Goal: Answer question/provide support: Share knowledge or assist other users

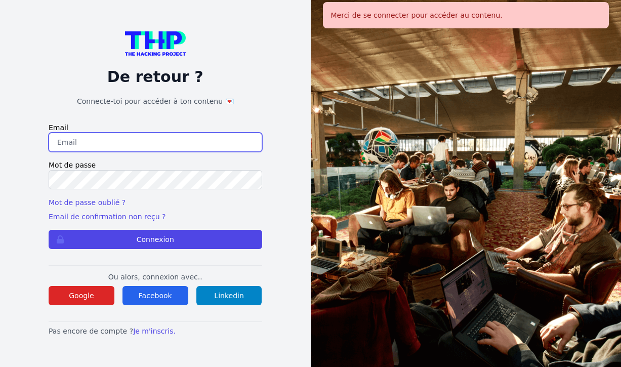
type input "[EMAIL_ADDRESS][DOMAIN_NAME]"
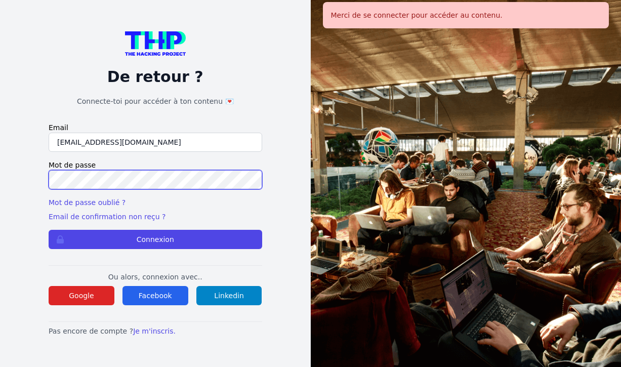
click at [155, 239] on button "Connexion" at bounding box center [156, 239] width 214 height 19
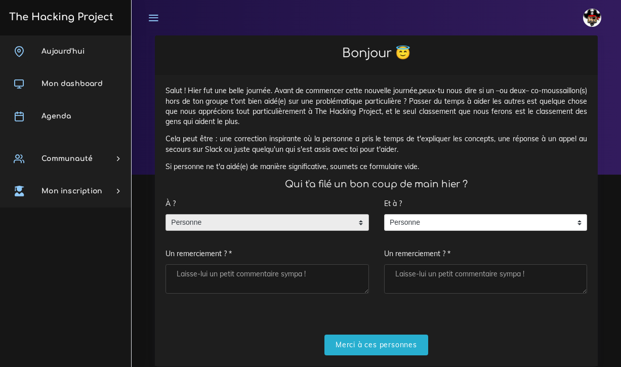
click at [198, 221] on span "Personne" at bounding box center [259, 223] width 187 height 16
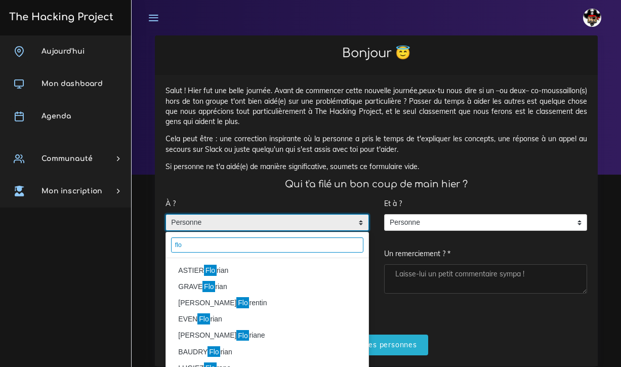
type input "flo"
click at [193, 267] on li "ASTIER Flo rian" at bounding box center [267, 270] width 203 height 16
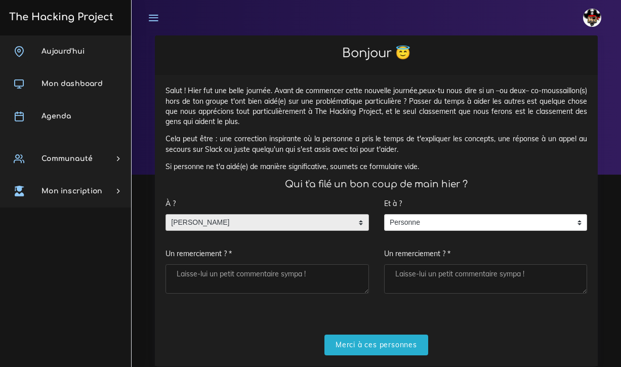
click at [188, 266] on textarea "Un remerciement ? *" at bounding box center [268, 278] width 204 height 29
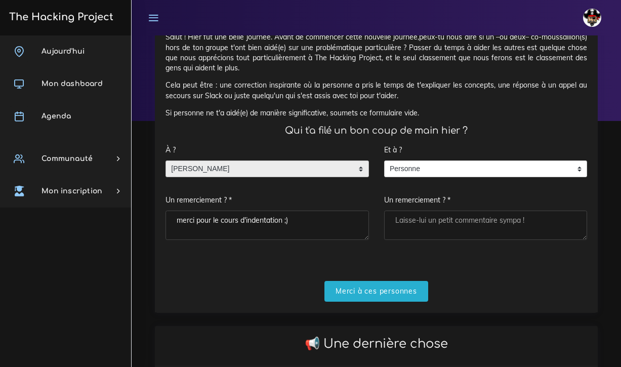
scroll to position [57, 0]
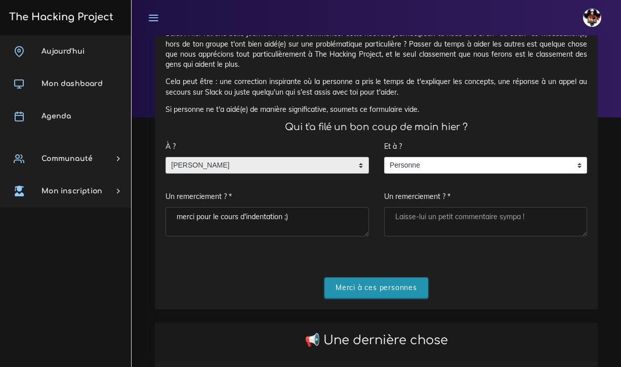
type textarea "merci pour le cours d'indentation ;)"
click at [355, 283] on input "Merci à ces personnes" at bounding box center [377, 287] width 104 height 21
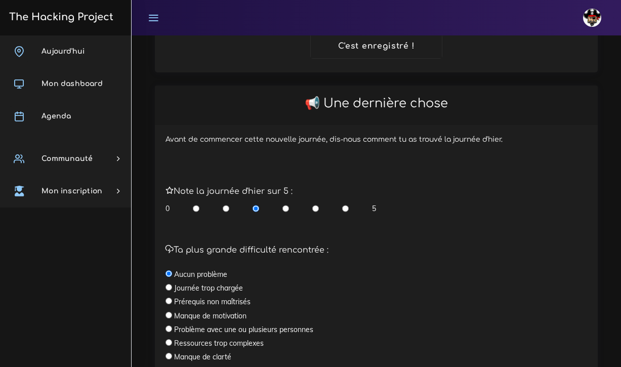
scroll to position [170, 0]
click at [168, 286] on input "radio" at bounding box center [169, 287] width 7 height 7
radio input "true"
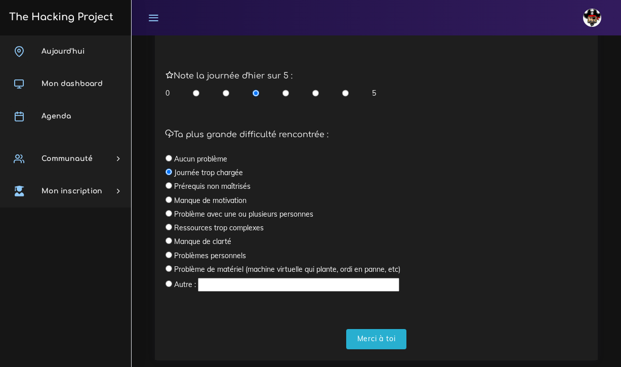
scroll to position [287, 0]
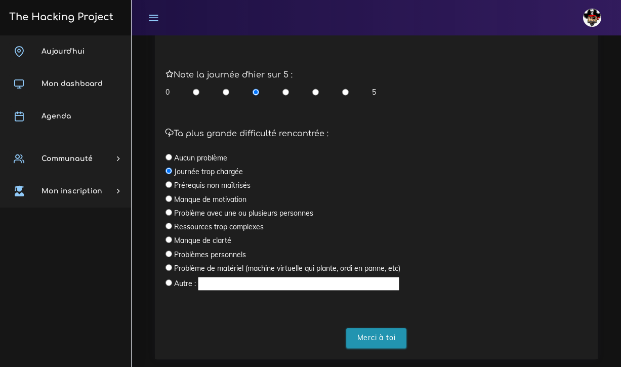
click at [367, 333] on input "Merci à toi" at bounding box center [376, 338] width 61 height 21
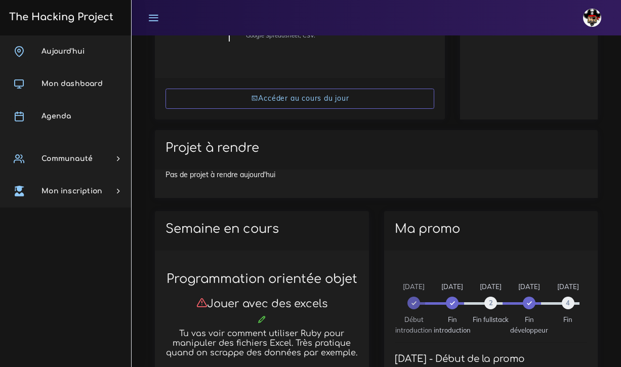
scroll to position [242, 0]
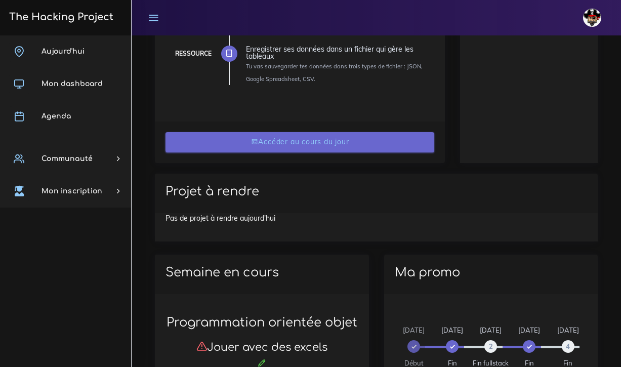
click at [337, 139] on link "Accéder au cours du jour" at bounding box center [300, 142] width 269 height 21
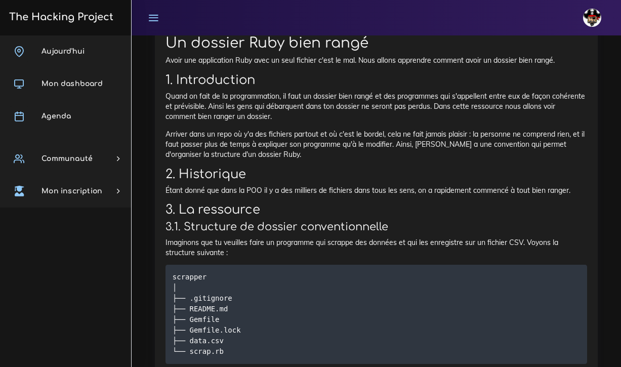
scroll to position [1854, 0]
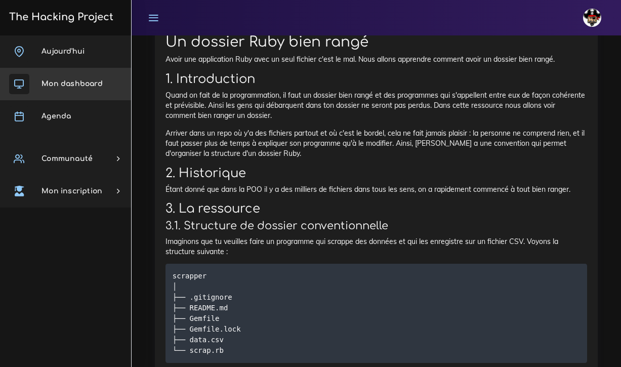
click at [69, 87] on span "Mon dashboard" at bounding box center [72, 84] width 61 height 8
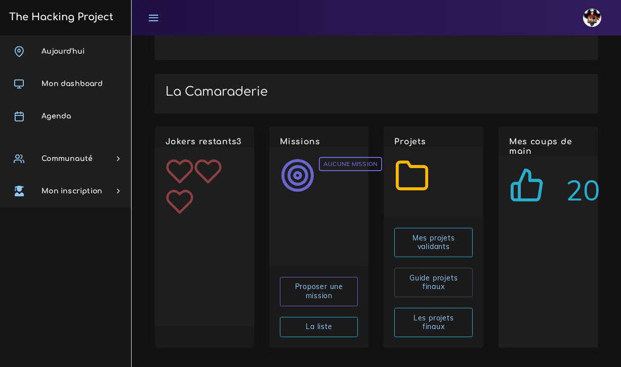
scroll to position [1172, 0]
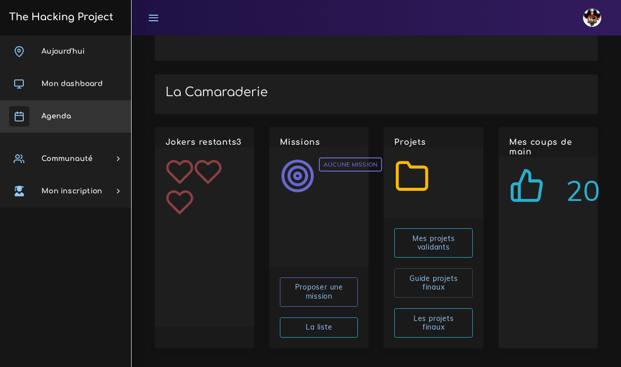
click at [68, 119] on span "Agenda" at bounding box center [56, 116] width 29 height 8
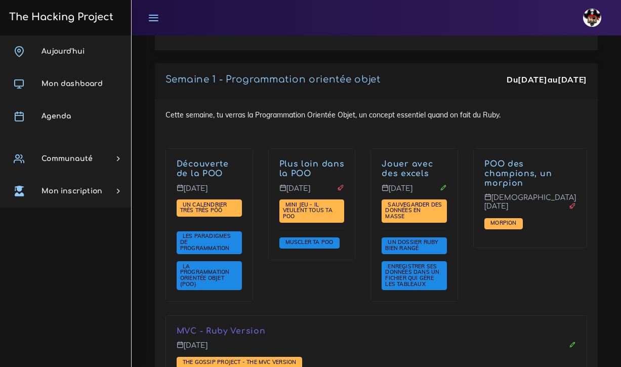
scroll to position [1731, 0]
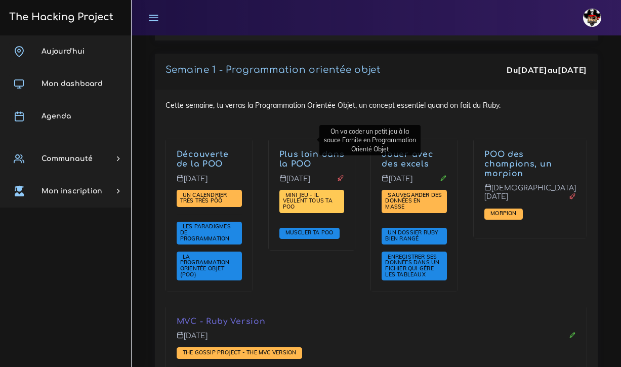
click at [288, 191] on span "Mini jeu - il veulent tous ta POO" at bounding box center [308, 200] width 50 height 19
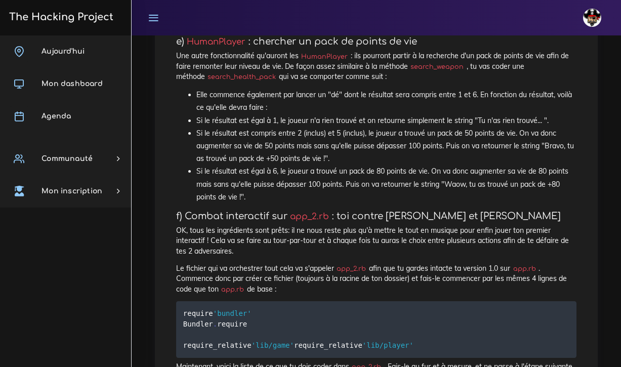
scroll to position [3646, 0]
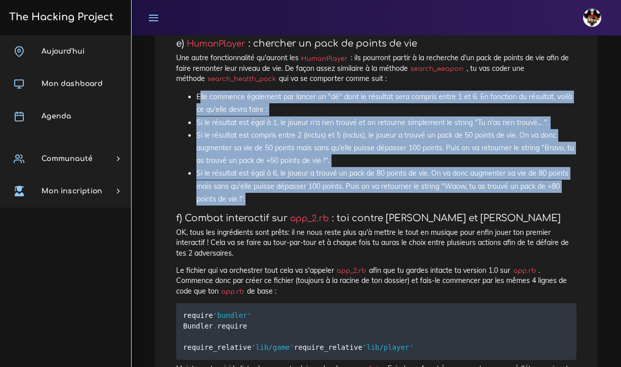
drag, startPoint x: 198, startPoint y: 124, endPoint x: 250, endPoint y: 222, distance: 110.7
click at [250, 206] on ul "Elle commence également par lancer un "dé" dont le résultat sera compris entre …" at bounding box center [376, 148] width 401 height 115
copy ul "lle commence également par lancer un "dé" dont le résultat sera compris entre 1…"
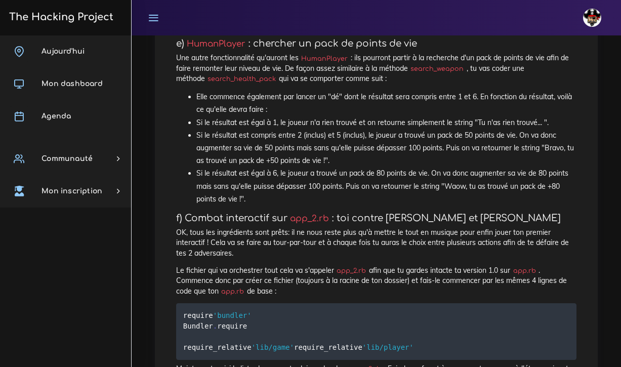
click at [272, 206] on li "Si le résultat est égal à 6, le joueur a trouvé un pack de 80 points de vie. On…" at bounding box center [386, 186] width 380 height 38
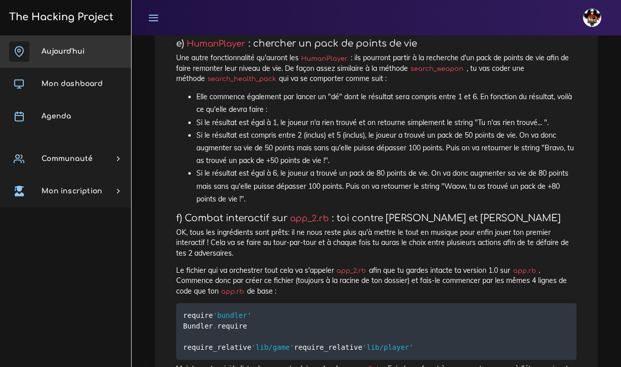
click at [78, 57] on link "Aujourd'hui" at bounding box center [65, 51] width 131 height 32
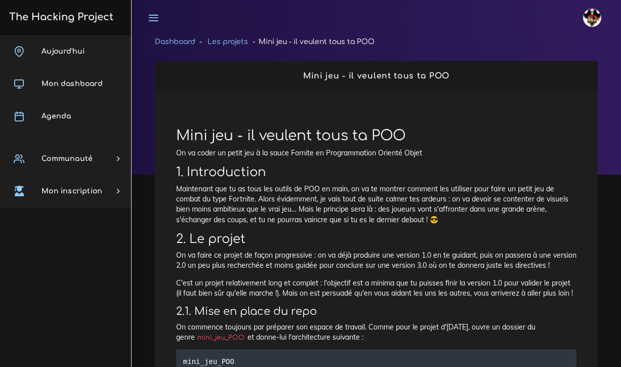
scroll to position [3646, 0]
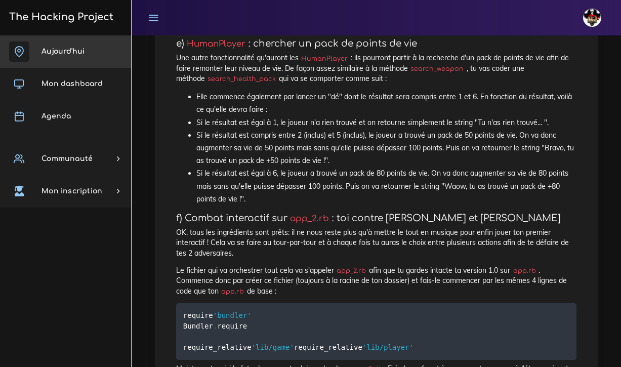
click at [71, 52] on span "Aujourd'hui" at bounding box center [63, 52] width 43 height 8
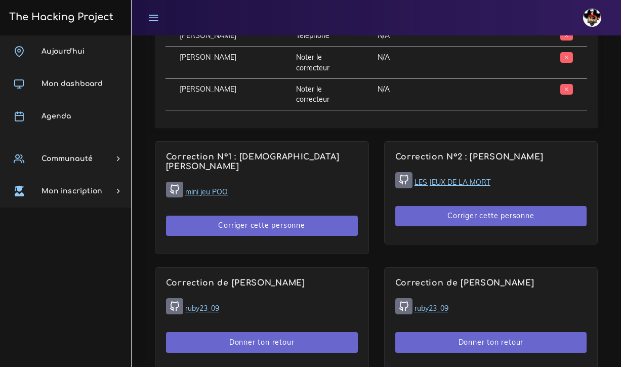
scroll to position [581, 0]
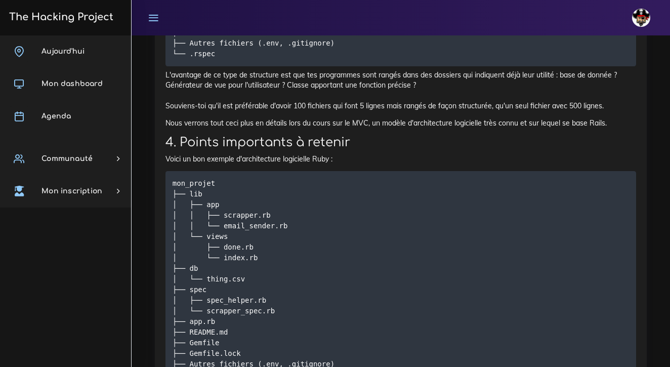
scroll to position [3221, 0]
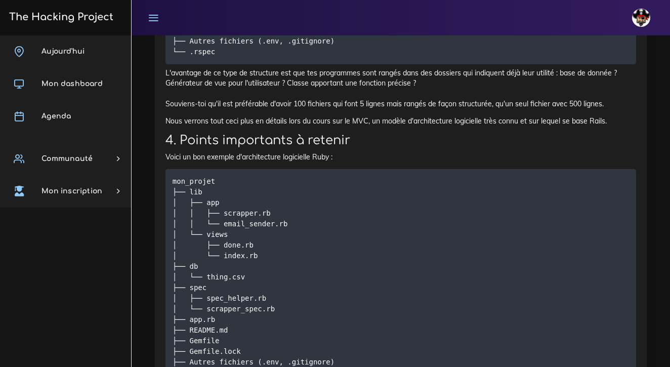
click at [409, 220] on pre "mon_projet ├── lib │ ├── app │ │ ├── scrapper.rb │ │ └── email_sender.rb │ └── …" at bounding box center [401, 277] width 471 height 216
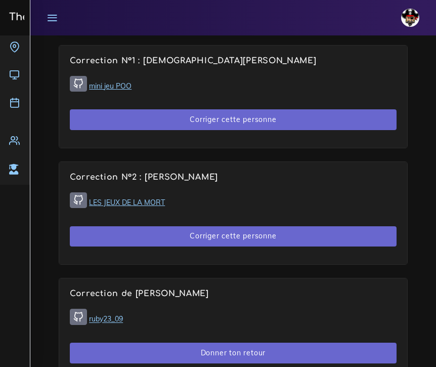
scroll to position [746, 0]
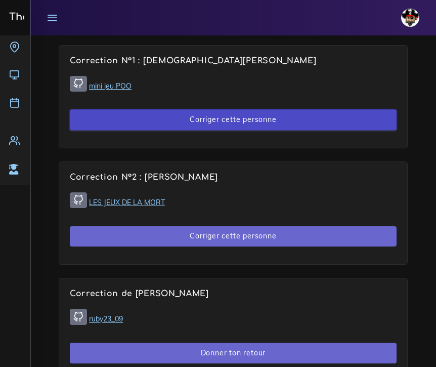
click at [243, 123] on button "Corriger cette personne" at bounding box center [233, 119] width 327 height 21
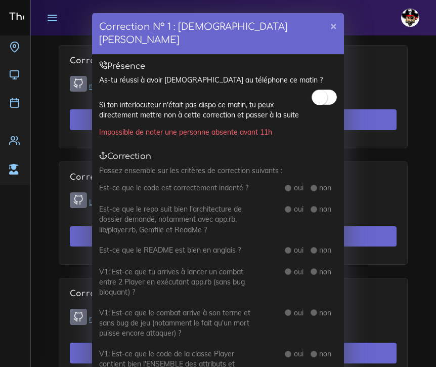
click at [318, 90] on small at bounding box center [319, 97] width 15 height 15
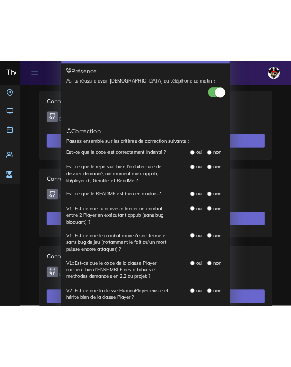
scroll to position [51, 0]
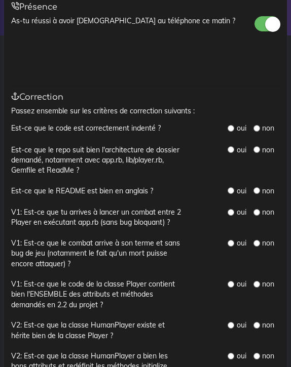
click at [230, 125] on input "radio" at bounding box center [230, 128] width 7 height 7
radio input "true"
click at [231, 146] on input "radio" at bounding box center [230, 149] width 7 height 7
radio input "true"
click at [231, 187] on input "radio" at bounding box center [230, 190] width 7 height 7
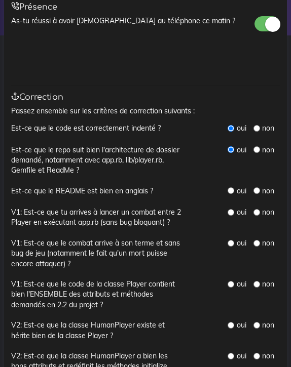
radio input "true"
click at [233, 209] on input "radio" at bounding box center [230, 212] width 7 height 7
radio input "true"
click at [230, 240] on input "radio" at bounding box center [230, 243] width 7 height 7
radio input "true"
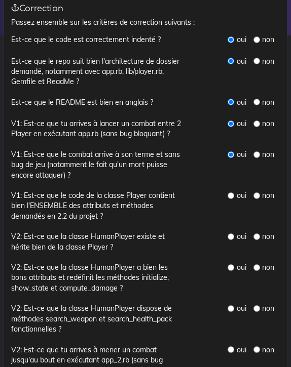
scroll to position [140, 0]
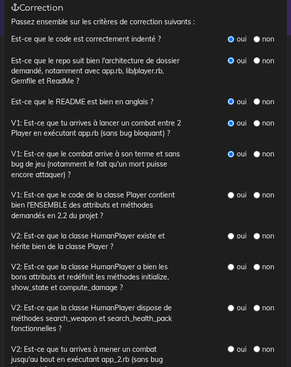
click at [231, 192] on input "radio" at bounding box center [230, 195] width 7 height 7
radio input "true"
click at [232, 233] on input "radio" at bounding box center [230, 236] width 7 height 7
radio input "true"
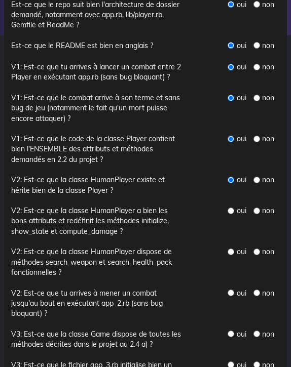
scroll to position [197, 0]
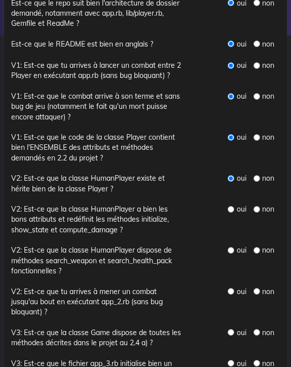
click at [230, 206] on input "radio" at bounding box center [230, 209] width 7 height 7
radio input "true"
click at [232, 247] on input "radio" at bounding box center [230, 250] width 7 height 7
radio input "true"
click at [234, 287] on div "oui" at bounding box center [236, 292] width 18 height 10
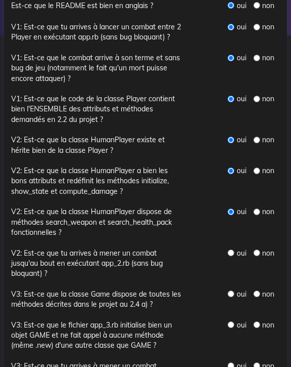
scroll to position [240, 0]
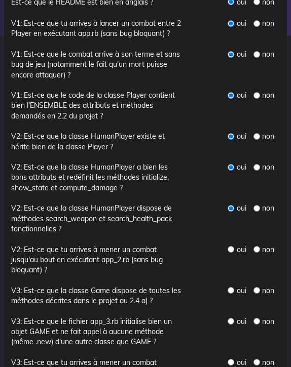
click at [230, 287] on input "radio" at bounding box center [230, 290] width 7 height 7
radio input "true"
click at [231, 318] on input "radio" at bounding box center [230, 321] width 7 height 7
radio input "true"
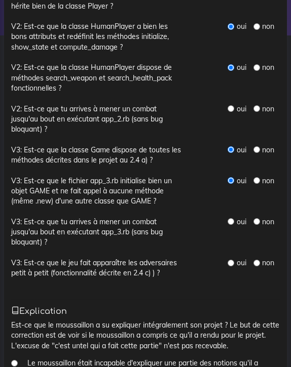
scroll to position [382, 0]
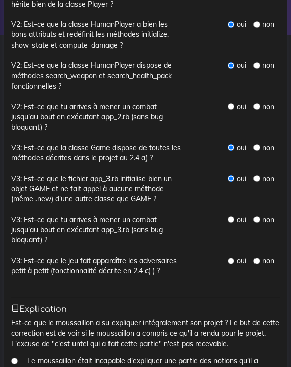
click at [230, 216] on input "radio" at bounding box center [230, 219] width 7 height 7
radio input "true"
click at [231, 258] on input "radio" at bounding box center [230, 261] width 7 height 7
radio input "true"
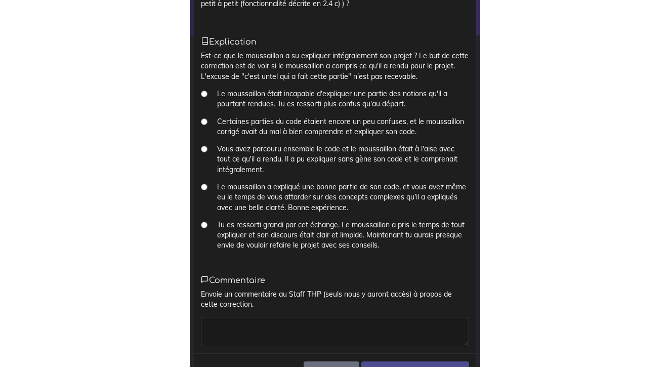
scroll to position [649, 0]
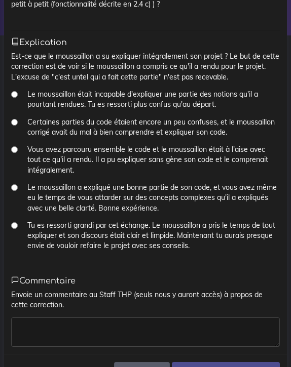
click at [135, 362] on button "Fermer" at bounding box center [142, 372] width 56 height 21
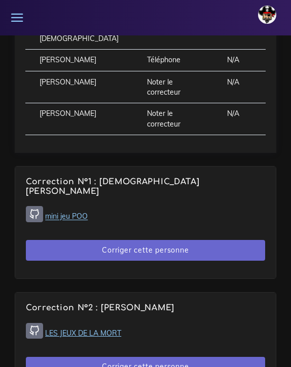
click at [70, 212] on link "mini jeu POO" at bounding box center [66, 216] width 43 height 9
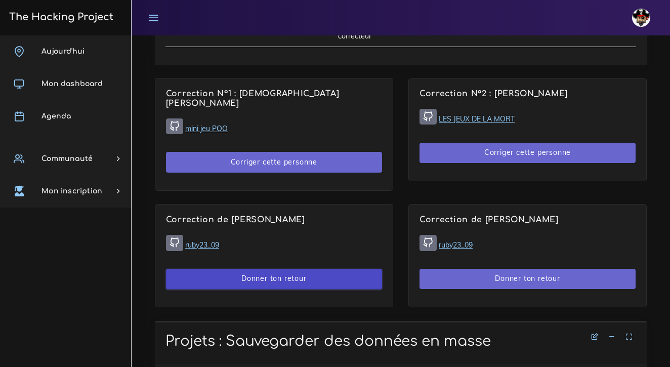
scroll to position [630, 0]
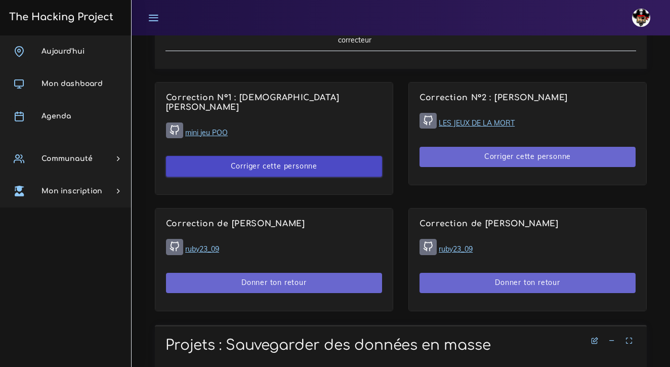
click at [283, 156] on button "Corriger cette personne" at bounding box center [274, 166] width 216 height 21
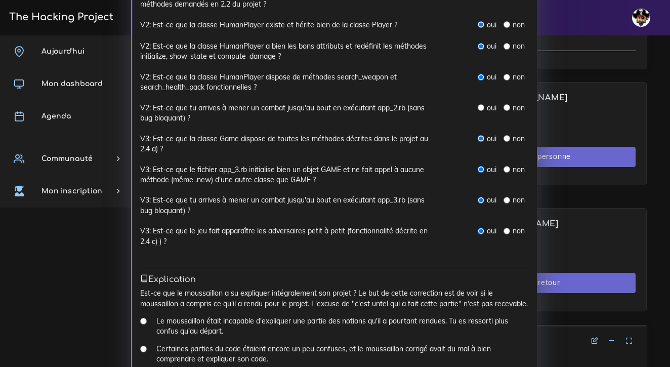
scroll to position [314, 0]
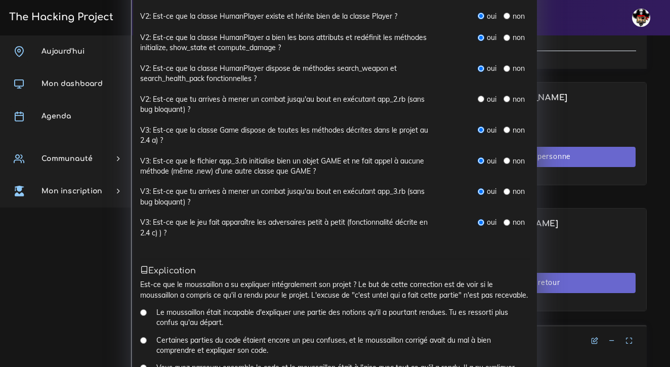
click at [483, 96] on input "radio" at bounding box center [481, 99] width 7 height 7
radio input "true"
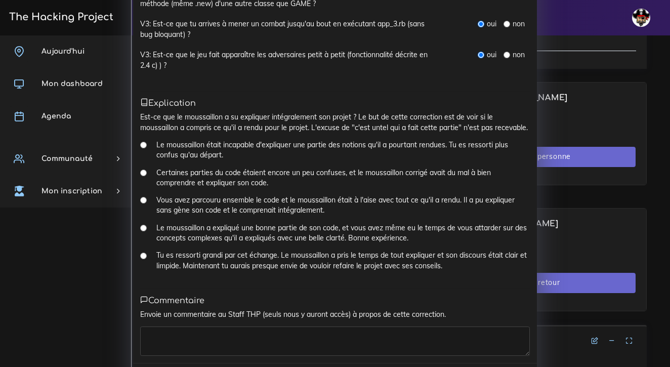
scroll to position [486, 0]
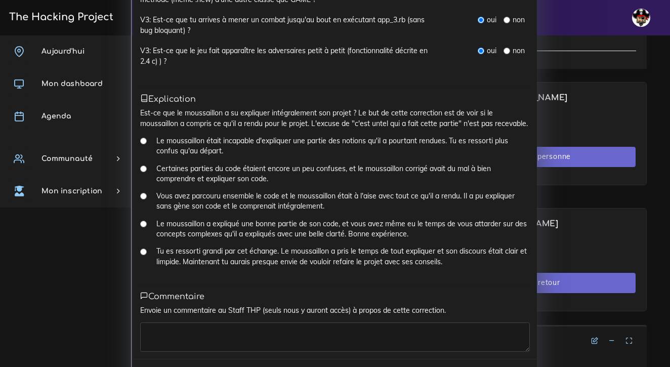
click at [142, 166] on input "Certaines parties du code étaient encore un peu confuses, et le moussaillon cor…" at bounding box center [143, 169] width 7 height 7
radio input "true"
click at [167, 327] on textarea at bounding box center [335, 337] width 390 height 29
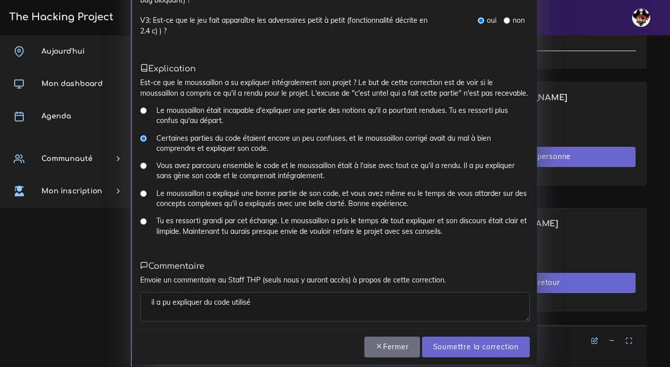
scroll to position [515, 0]
click at [212, 293] on textarea "il a pu expliquer du code utilisé" at bounding box center [335, 307] width 390 height 29
click at [257, 295] on textarea "il a pu expliquer le code utilisé" at bounding box center [335, 307] width 390 height 29
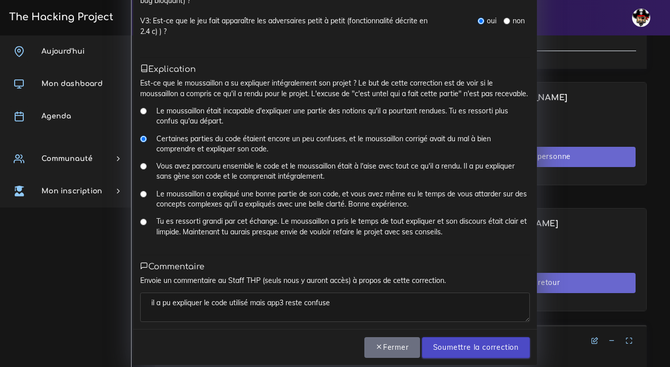
type textarea "il a pu expliquer le code utilisé mais app3 reste confuse"
click at [464, 338] on input "Soumettre la correction" at bounding box center [476, 347] width 108 height 21
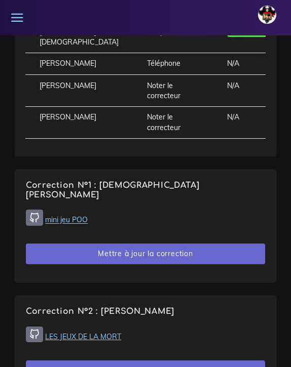
scroll to position [855, 0]
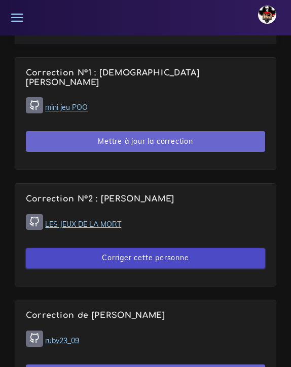
click at [123, 248] on button "Corriger cette personne" at bounding box center [145, 258] width 239 height 21
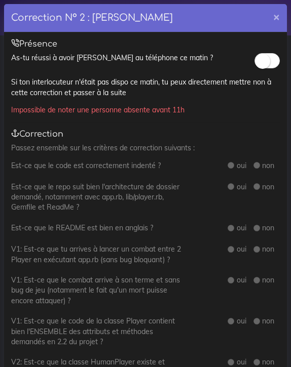
click at [262, 59] on small at bounding box center [262, 61] width 15 height 15
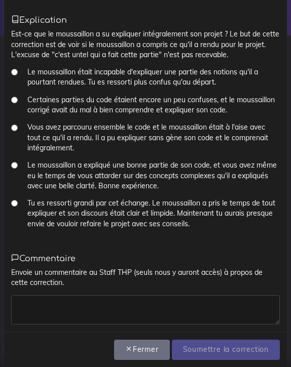
scroll to position [649, 0]
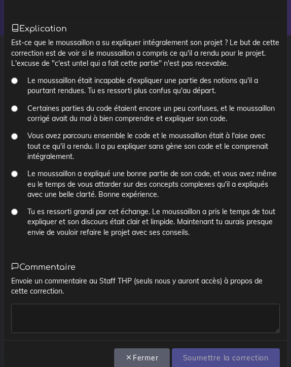
click at [151, 348] on button "Fermer" at bounding box center [142, 358] width 56 height 21
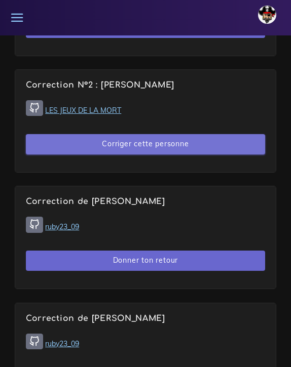
scroll to position [969, 0]
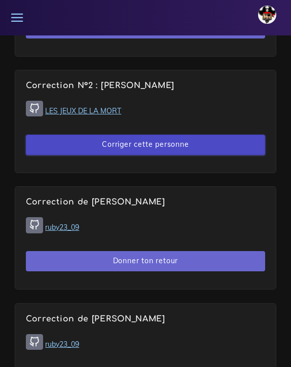
click at [100, 135] on button "Corriger cette personne" at bounding box center [145, 145] width 239 height 21
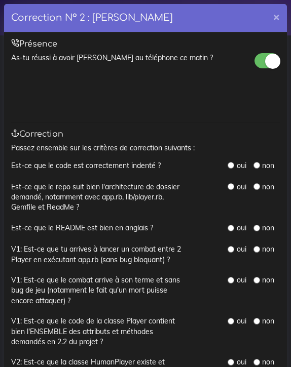
click at [2, 104] on div "Correction N° 2 : Enzo NATALI × Présence As-tu réussi à avoir Enzo au téléphone…" at bounding box center [145, 183] width 291 height 367
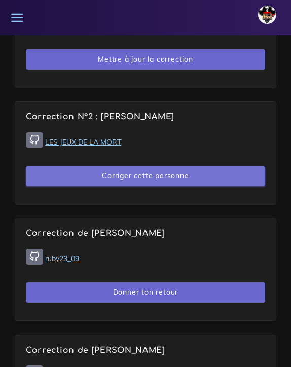
scroll to position [932, 0]
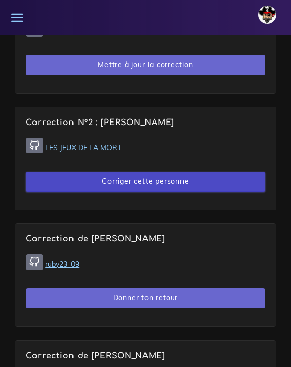
click at [112, 172] on button "Corriger cette personne" at bounding box center [145, 182] width 239 height 21
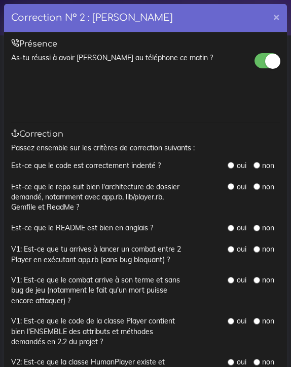
click at [231, 225] on input "radio" at bounding box center [230, 228] width 7 height 7
radio input "true"
click at [231, 164] on input "radio" at bounding box center [230, 165] width 7 height 7
radio input "true"
click at [232, 185] on input "radio" at bounding box center [230, 186] width 7 height 7
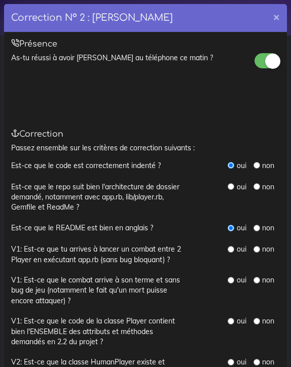
radio input "true"
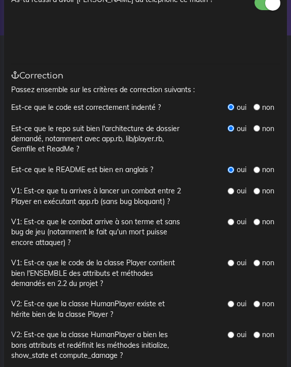
scroll to position [59, 0]
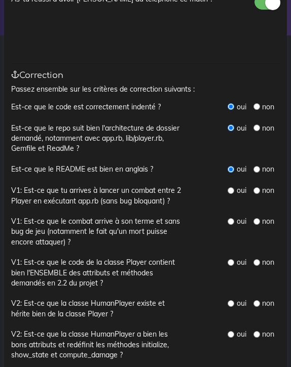
click at [256, 104] on input "radio" at bounding box center [256, 106] width 7 height 7
radio input "true"
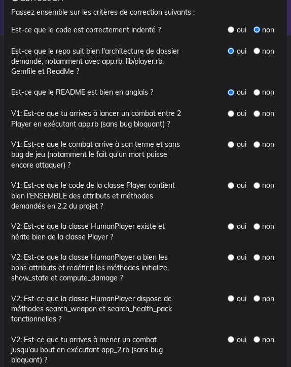
scroll to position [137, 0]
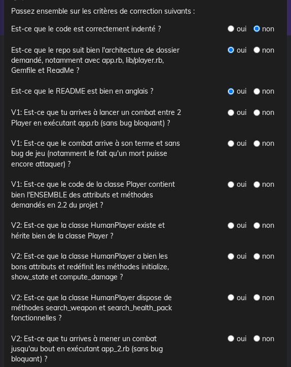
click at [231, 109] on input "radio" at bounding box center [230, 112] width 7 height 7
radio input "true"
click at [232, 140] on input "radio" at bounding box center [230, 143] width 7 height 7
radio input "true"
click at [231, 181] on input "radio" at bounding box center [230, 184] width 7 height 7
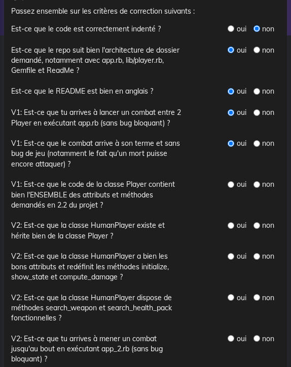
radio input "true"
click at [230, 222] on input "radio" at bounding box center [230, 225] width 7 height 7
radio input "true"
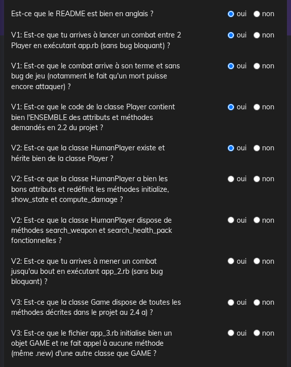
scroll to position [216, 0]
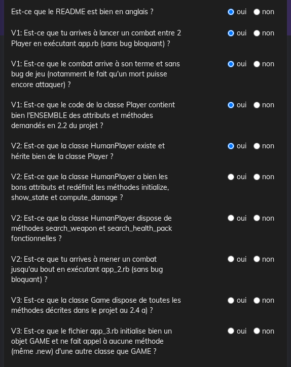
click at [229, 174] on input "radio" at bounding box center [230, 177] width 7 height 7
radio input "true"
click at [257, 215] on input "radio" at bounding box center [256, 218] width 7 height 7
radio input "true"
click at [232, 256] on input "radio" at bounding box center [230, 259] width 7 height 7
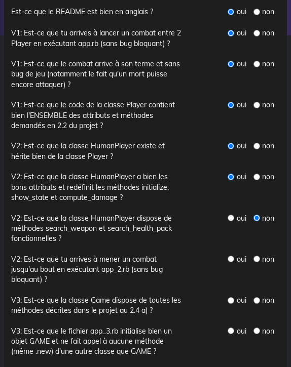
radio input "true"
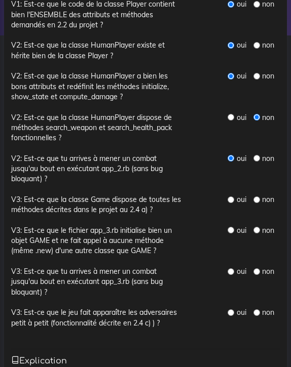
scroll to position [317, 0]
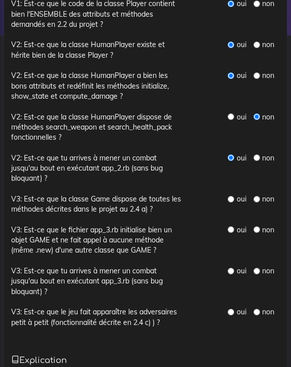
click at [255, 196] on input "radio" at bounding box center [256, 199] width 7 height 7
radio input "true"
click at [258, 226] on input "radio" at bounding box center [256, 229] width 7 height 7
radio input "true"
click at [258, 268] on input "radio" at bounding box center [256, 271] width 7 height 7
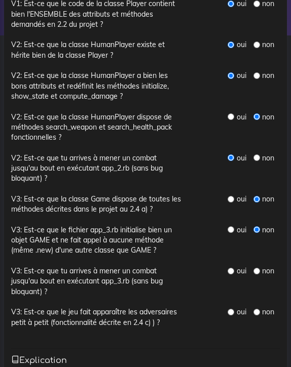
radio input "true"
click at [256, 309] on input "radio" at bounding box center [256, 312] width 7 height 7
radio input "true"
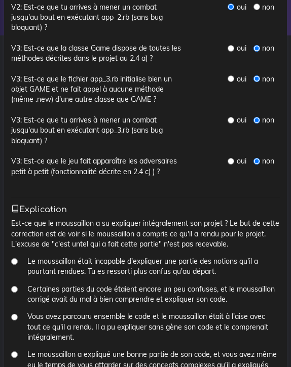
scroll to position [486, 0]
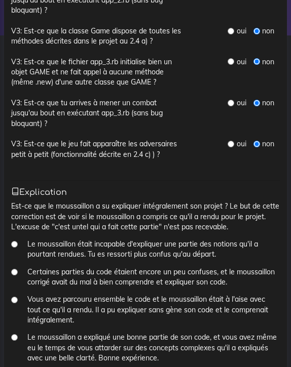
click at [16, 297] on input "Vous avez parcouru ensemble le code et le moussaillon était à l'aise avec tout …" at bounding box center [14, 300] width 7 height 7
radio input "true"
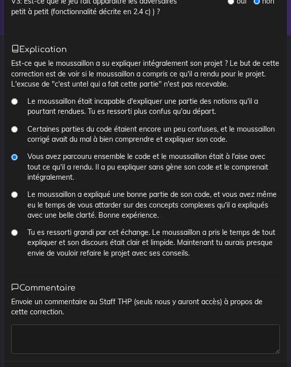
scroll to position [633, 0]
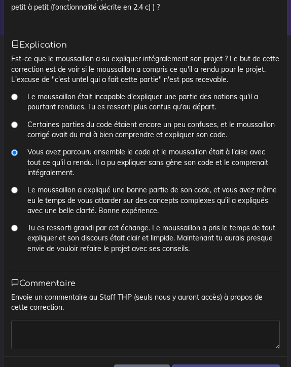
click at [47, 320] on textarea at bounding box center [145, 334] width 268 height 29
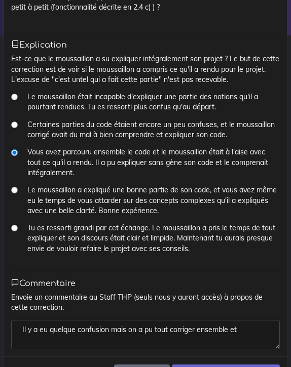
click at [110, 320] on textarea "Il y a eu quelque confusion mais on a pu tout corriger ensemble et" at bounding box center [145, 334] width 268 height 29
click at [95, 330] on textarea "Il y a eu quelque confusion sur les utilisation de formule mais on a pu tout co…" at bounding box center [145, 334] width 268 height 29
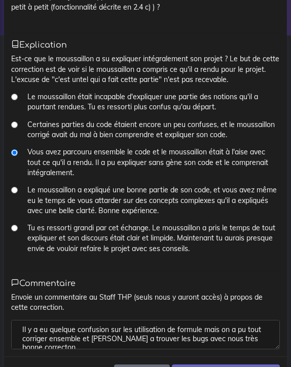
scroll to position [4, 0]
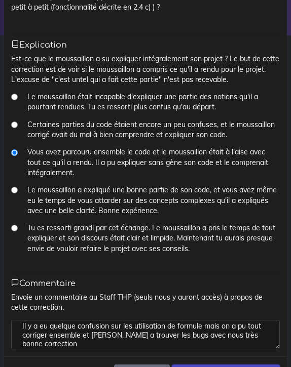
type textarea "Il y a eu quelque confusion sur les utilisation de formule mais on a pu tout co…"
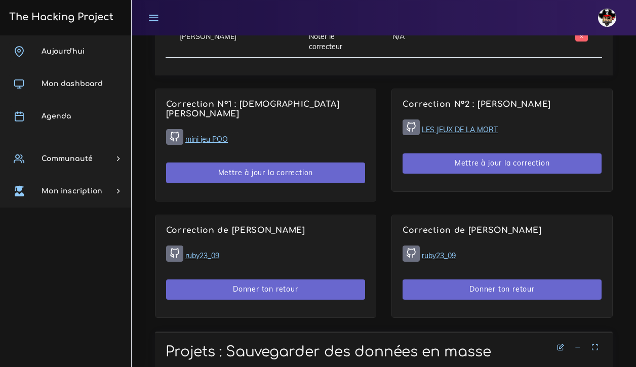
scroll to position [621, 0]
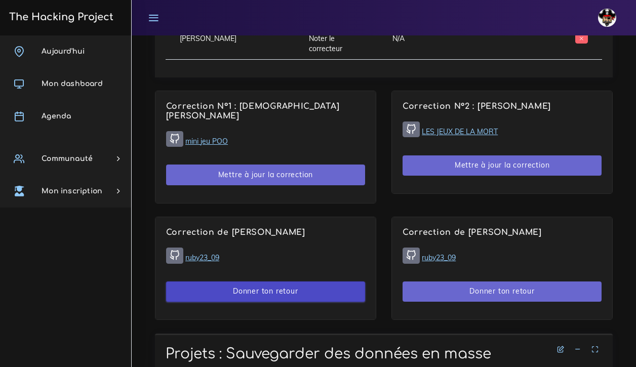
click at [267, 282] on button "Donner ton retour" at bounding box center [265, 292] width 199 height 21
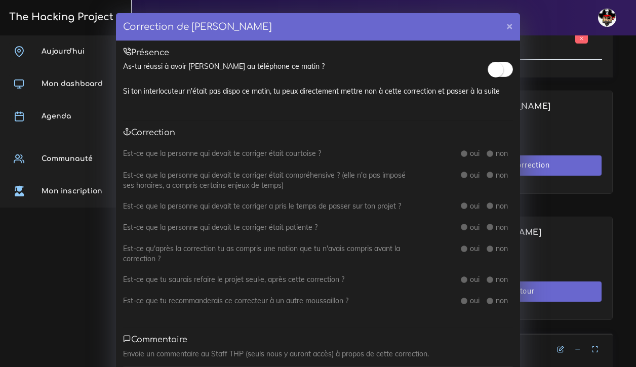
click at [290, 70] on small at bounding box center [495, 69] width 15 height 15
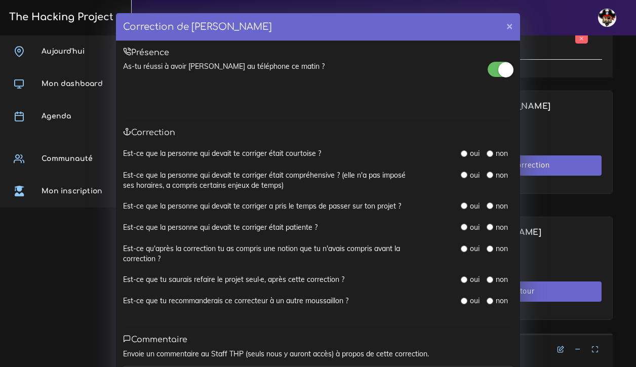
click at [290, 152] on input "radio" at bounding box center [464, 153] width 7 height 7
radio input "true"
click at [290, 174] on input "radio" at bounding box center [464, 175] width 7 height 7
radio input "true"
click at [290, 205] on input "radio" at bounding box center [464, 206] width 7 height 7
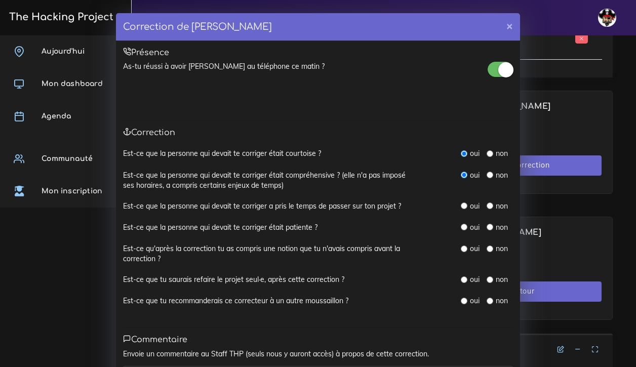
radio input "true"
click at [290, 228] on div "oui" at bounding box center [470, 227] width 18 height 10
click at [290, 247] on input "radio" at bounding box center [464, 249] width 7 height 7
radio input "true"
click at [290, 225] on input "radio" at bounding box center [464, 227] width 7 height 7
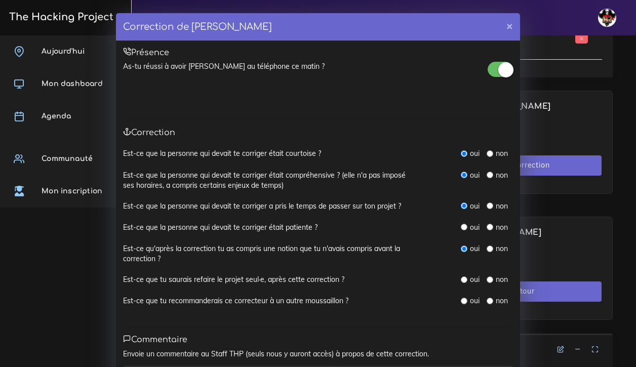
radio input "true"
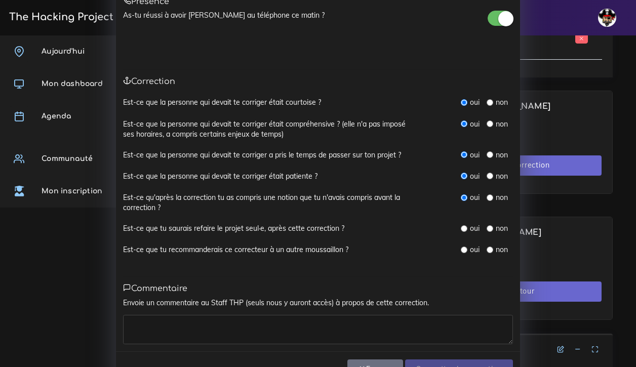
scroll to position [66, 0]
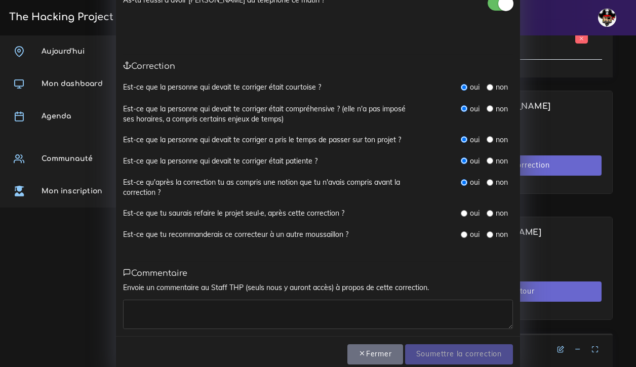
click at [290, 210] on input "radio" at bounding box center [464, 213] width 7 height 7
radio input "true"
click at [290, 231] on input "radio" at bounding box center [464, 234] width 7 height 7
radio input "true"
click at [290, 300] on textarea at bounding box center [318, 314] width 390 height 29
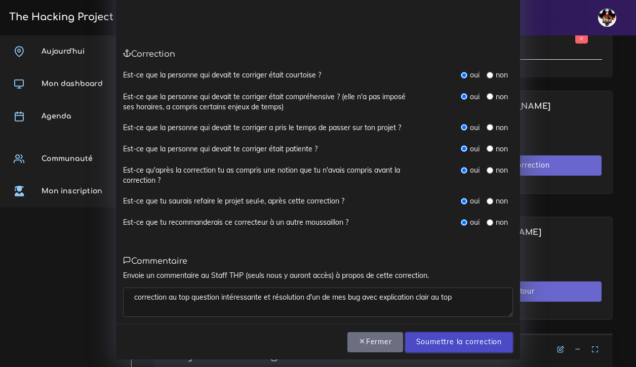
scroll to position [78, 0]
click at [191, 294] on textarea "correction au top question intéressante et résolution d'un de mes bug avec expl…" at bounding box center [318, 302] width 390 height 29
click at [246, 292] on textarea "correction et question intéressante et résolution d'un de mes bug avec explicat…" at bounding box center [318, 302] width 390 height 29
click at [204, 294] on textarea "correction et question intéressantes et résolution d'un de mes bug avec explica…" at bounding box center [318, 302] width 390 height 29
type textarea "correction et questions intéressantes et résolution d'un de mes bug avec explic…"
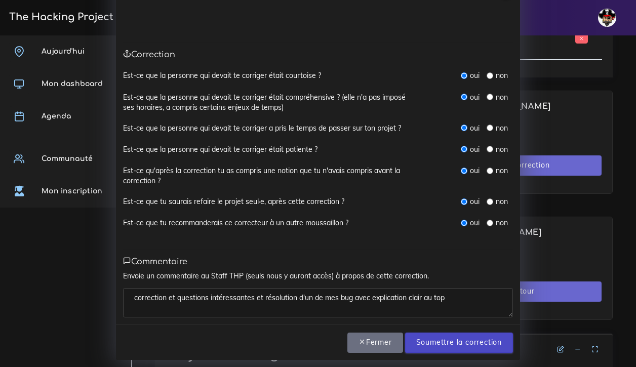
click at [290, 336] on input "Soumettre la correction" at bounding box center [459, 343] width 108 height 21
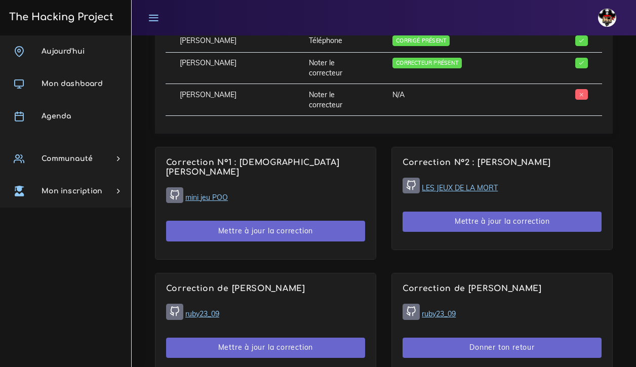
scroll to position [591, 0]
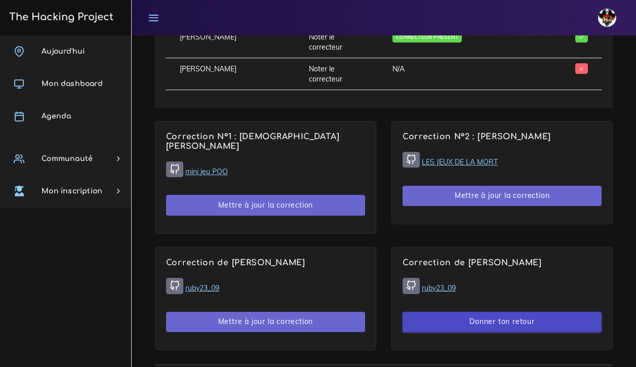
click at [464, 312] on button "Donner ton retour" at bounding box center [502, 322] width 199 height 21
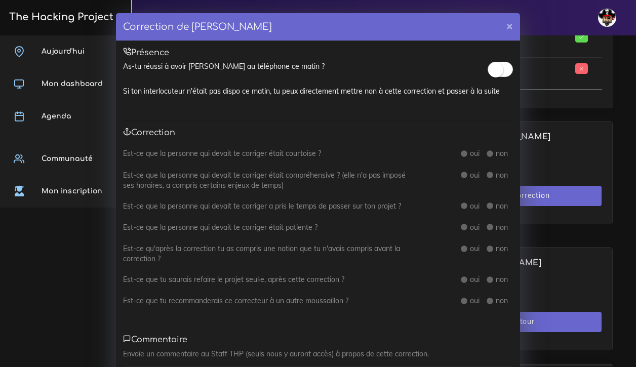
click at [494, 68] on small at bounding box center [495, 69] width 15 height 15
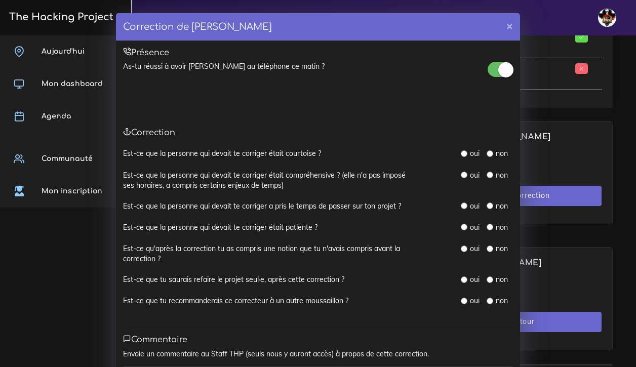
click at [465, 153] on input "radio" at bounding box center [464, 153] width 7 height 7
radio input "true"
click at [464, 174] on input "radio" at bounding box center [464, 175] width 7 height 7
radio input "true"
click at [466, 203] on input "radio" at bounding box center [464, 206] width 7 height 7
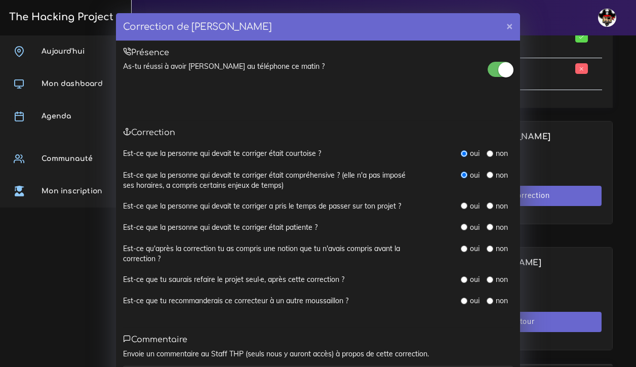
radio input "true"
click at [465, 225] on input "radio" at bounding box center [464, 227] width 7 height 7
radio input "true"
click at [464, 246] on input "radio" at bounding box center [464, 249] width 7 height 7
radio input "true"
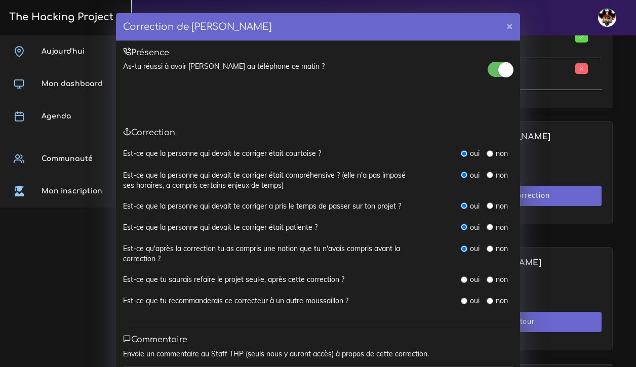
click at [464, 276] on input "radio" at bounding box center [464, 279] width 7 height 7
radio input "true"
click at [465, 298] on input "radio" at bounding box center [464, 301] width 7 height 7
radio input "true"
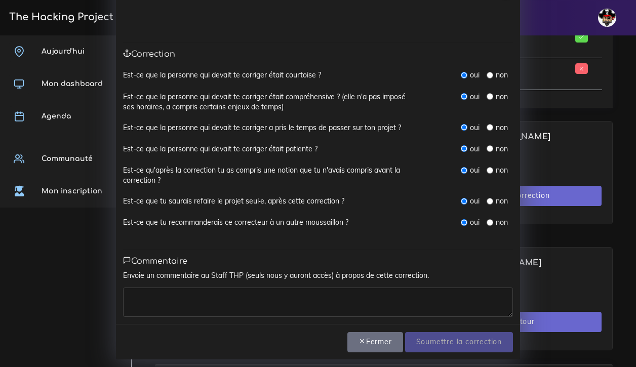
scroll to position [78, 0]
click at [403, 301] on textarea at bounding box center [318, 302] width 390 height 29
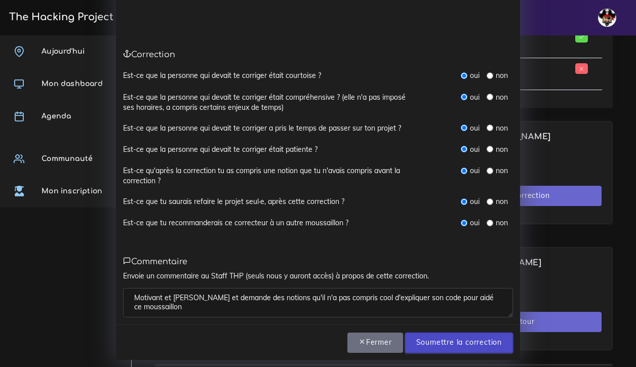
type textarea "Motivant et [PERSON_NAME] et demande des notions qu'il n'a pas compris cool d'e…"
click at [468, 337] on input "Soumettre la correction" at bounding box center [459, 343] width 108 height 21
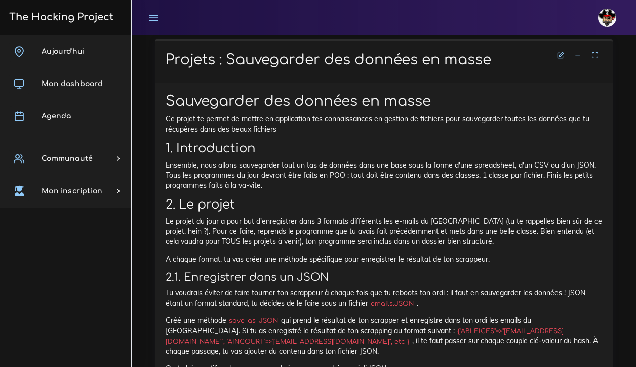
scroll to position [916, 0]
